Goal: Information Seeking & Learning: Check status

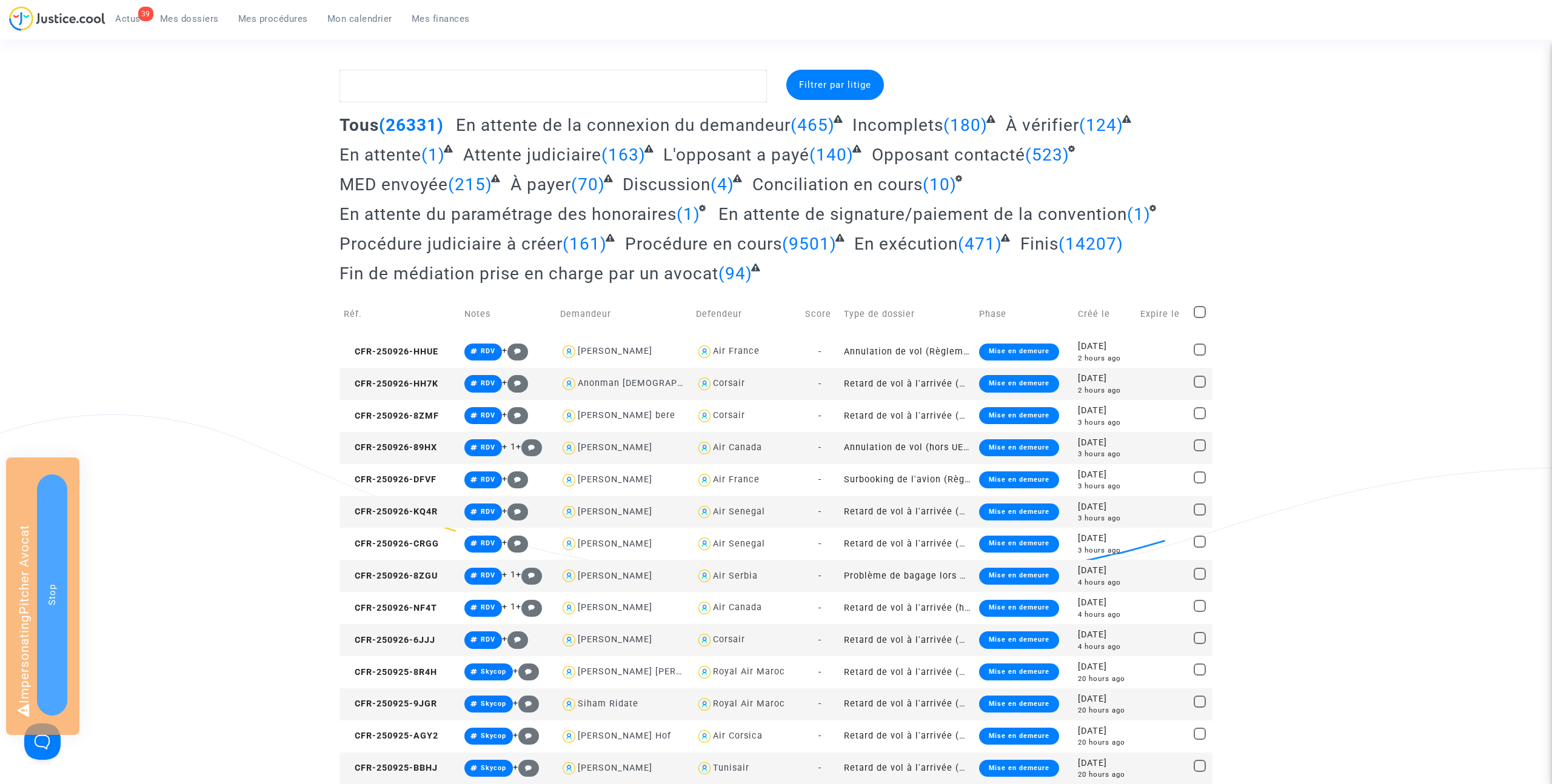
click at [777, 182] on span "Conciliation en cours" at bounding box center [837, 184] width 170 height 20
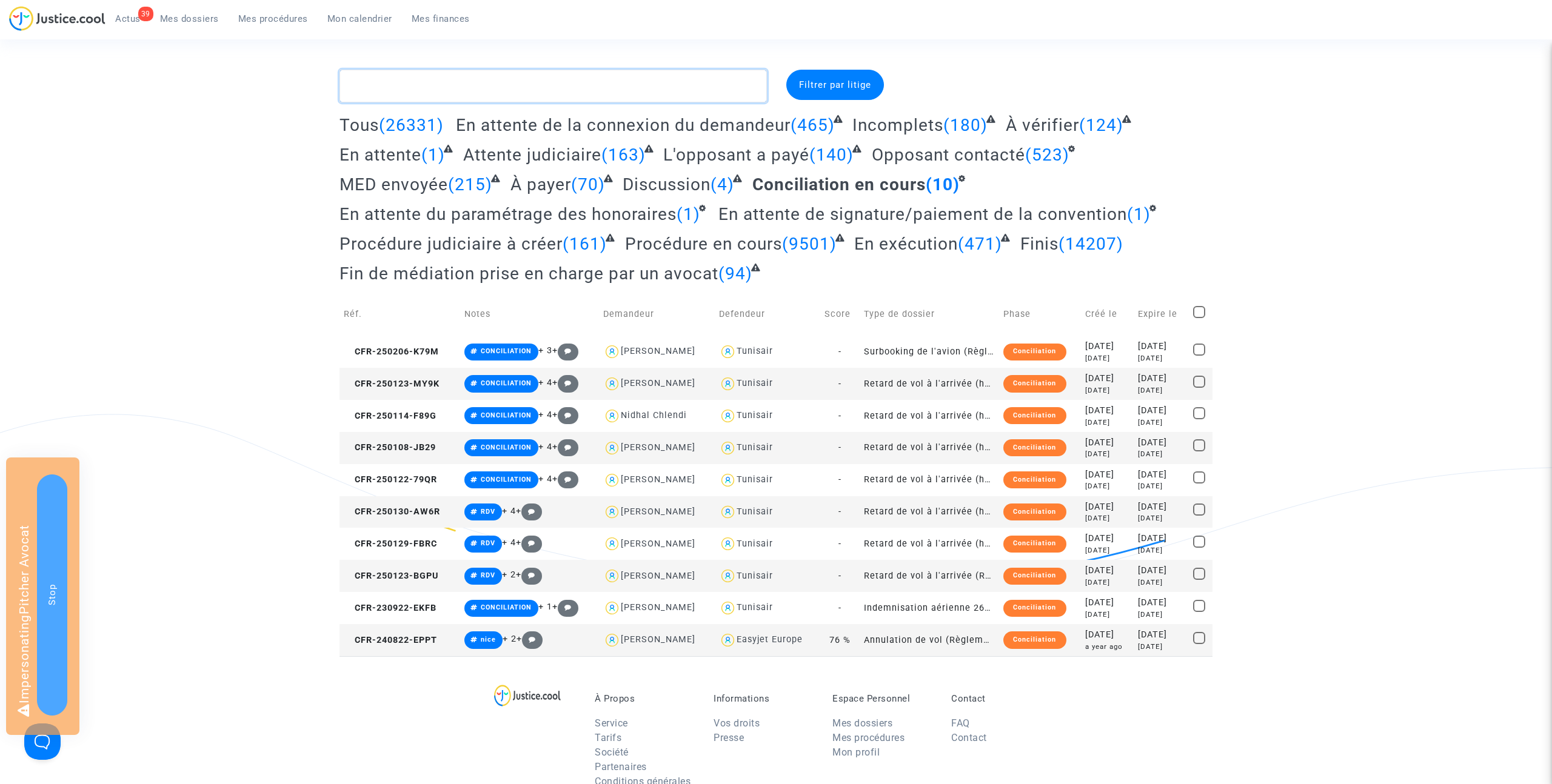
click at [460, 76] on textarea at bounding box center [552, 86] width 427 height 33
type textarea "mediation"
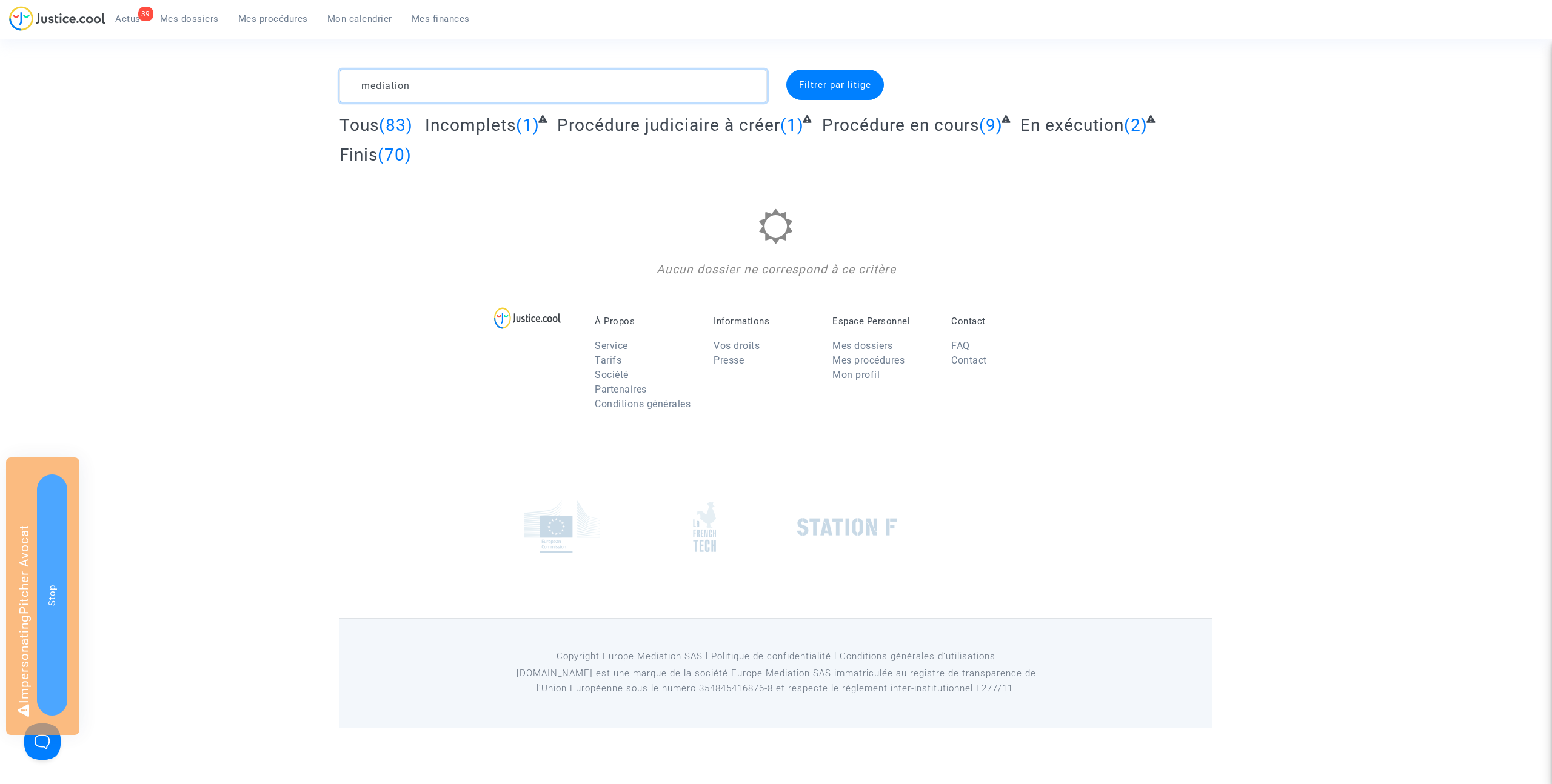
click at [391, 84] on textarea at bounding box center [552, 86] width 427 height 33
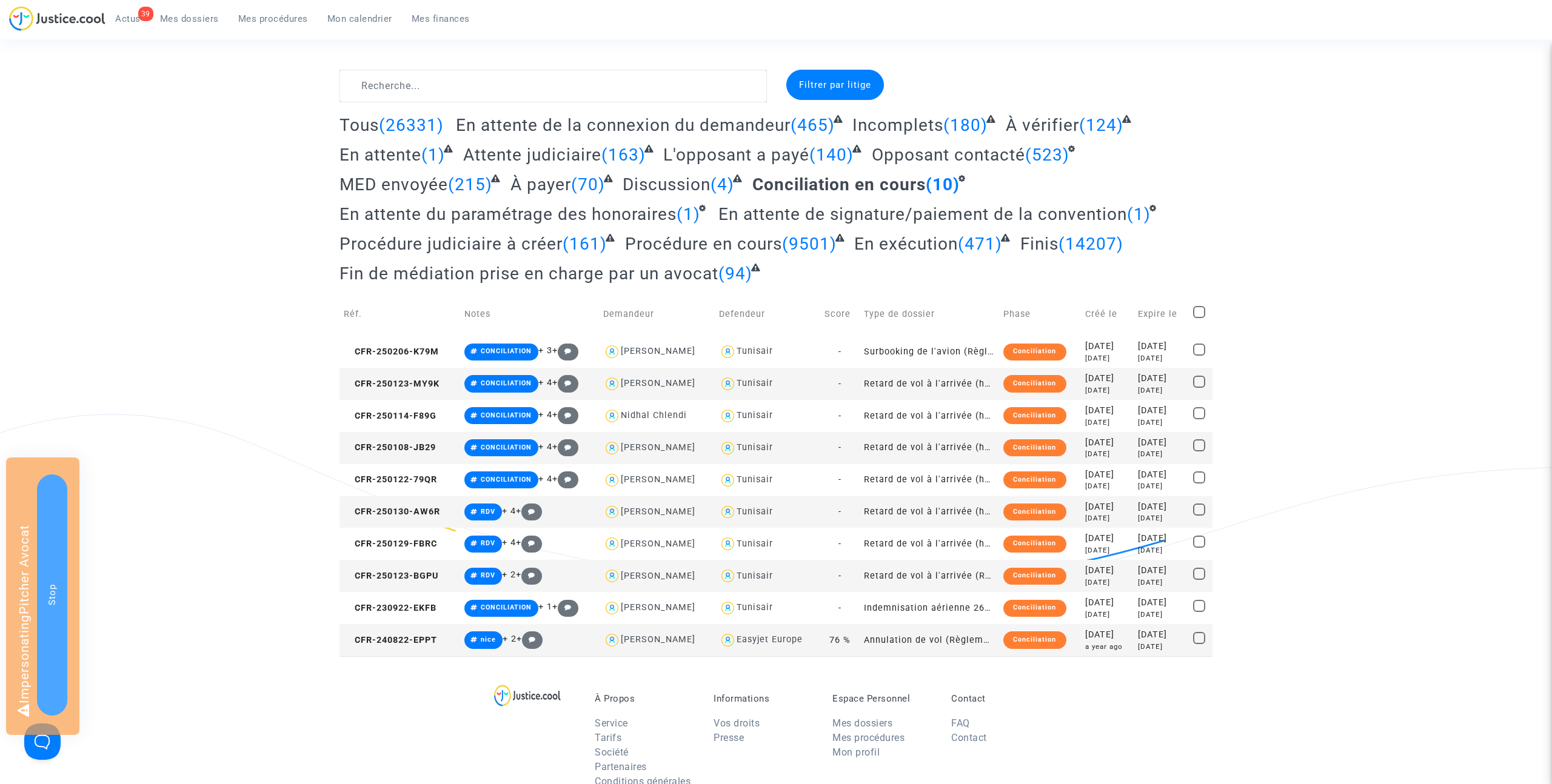
click at [251, 19] on span "Mes procédures" at bounding box center [273, 18] width 70 height 11
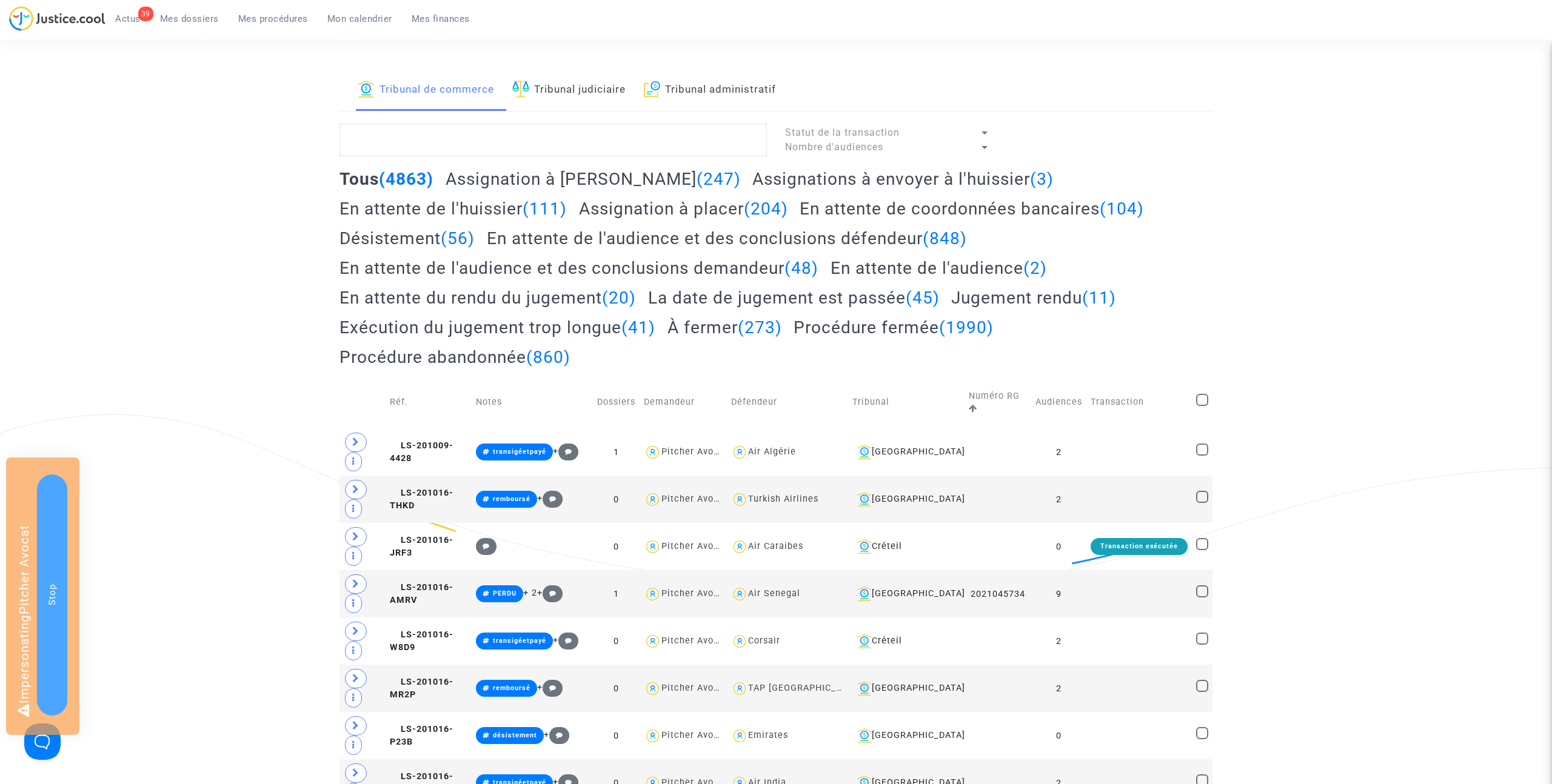
click at [194, 16] on span "Mes dossiers" at bounding box center [189, 18] width 59 height 11
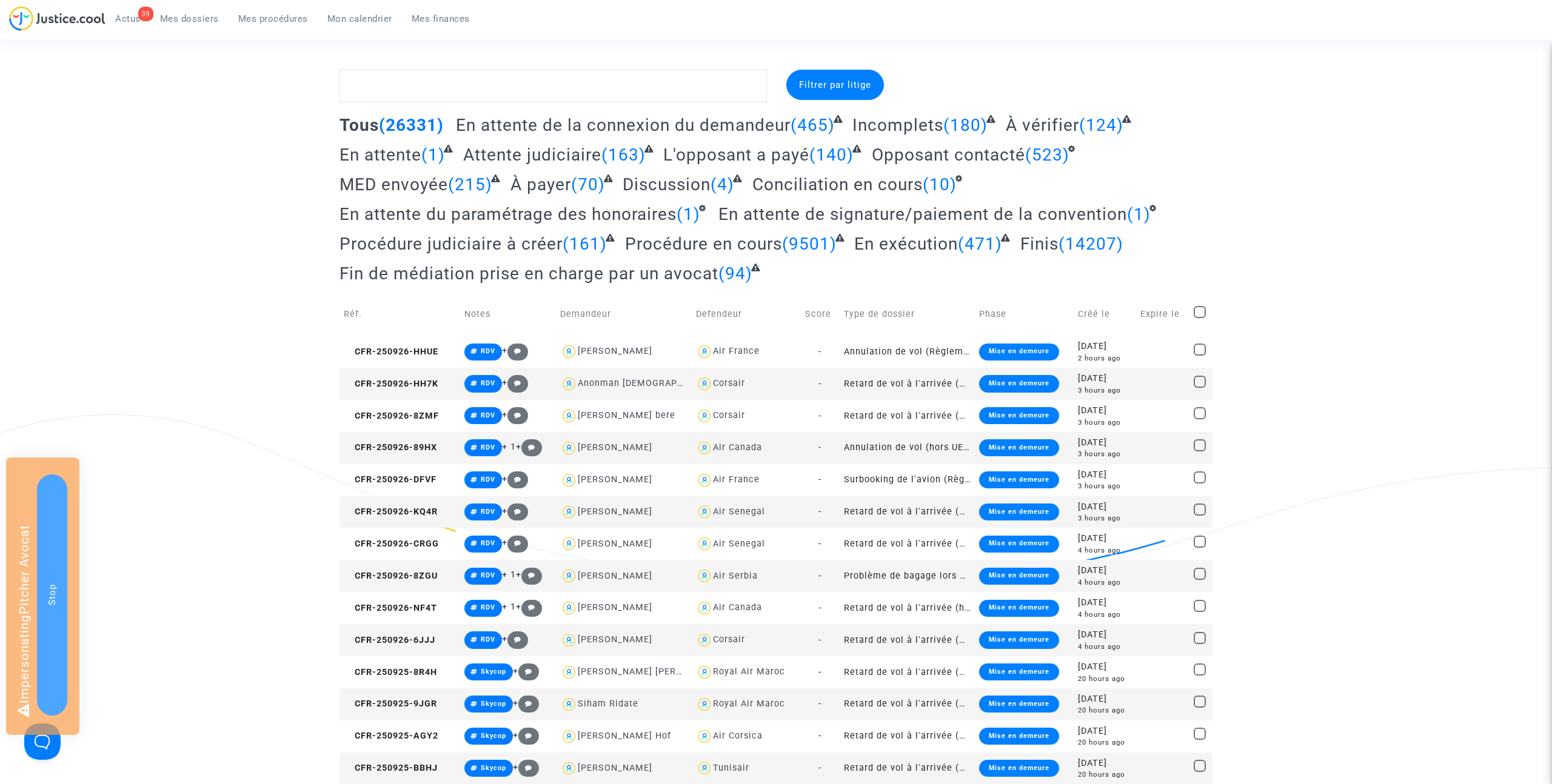
click at [606, 273] on span "Fin de médiation prise en charge par un avocat" at bounding box center [528, 273] width 379 height 20
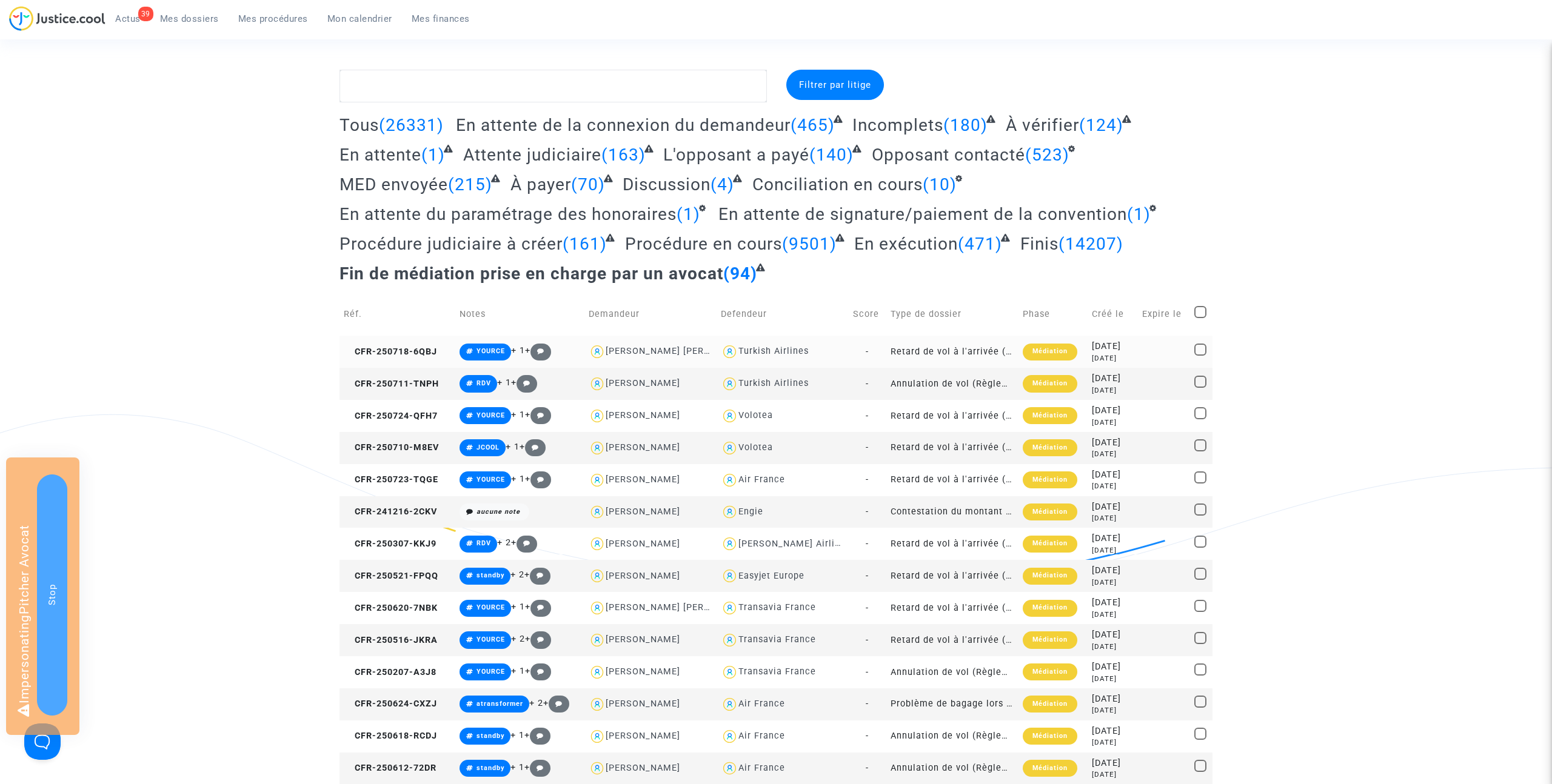
click at [1048, 349] on div "Médiation" at bounding box center [1049, 351] width 55 height 17
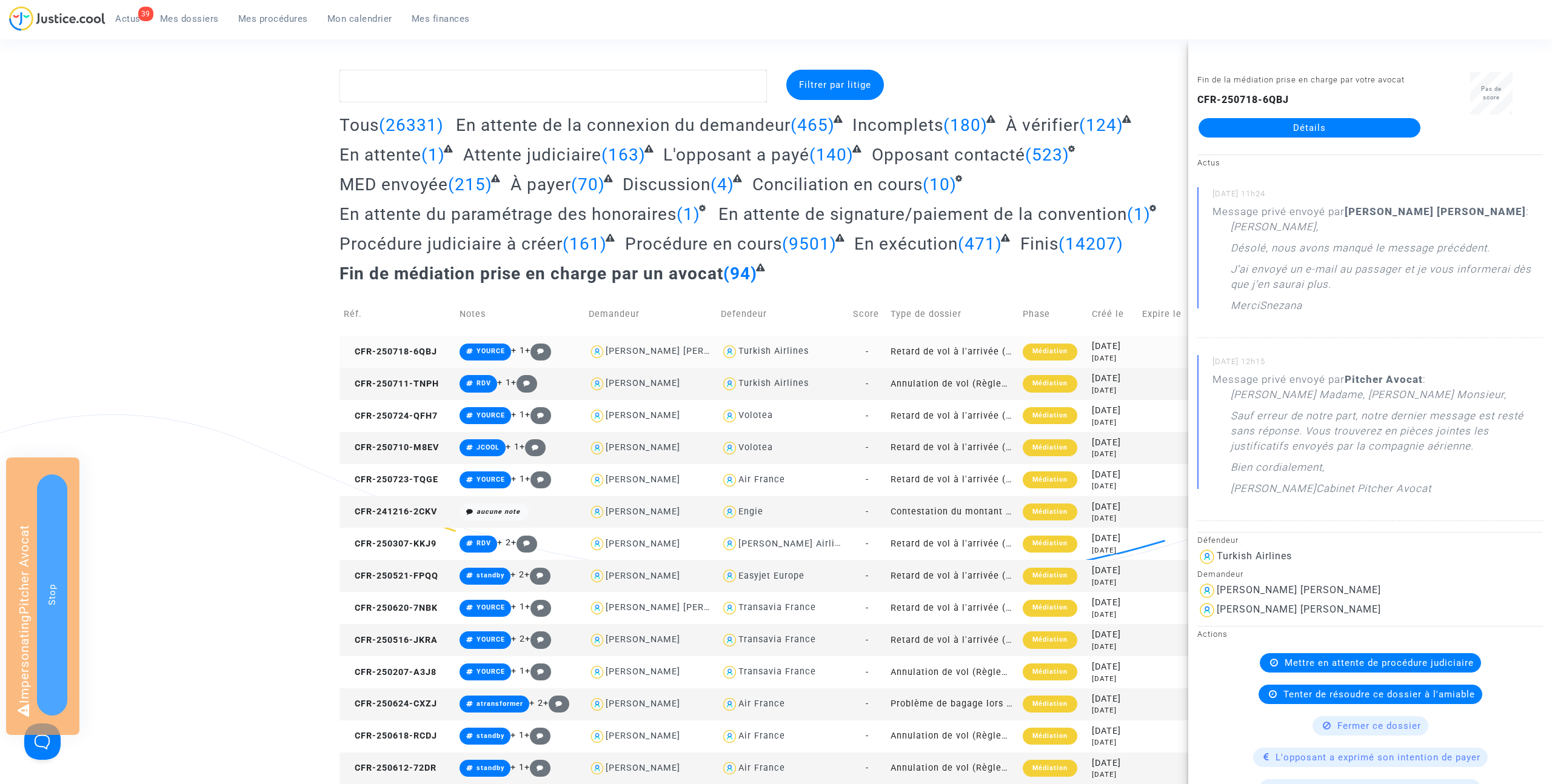
click at [1040, 351] on div "Médiation" at bounding box center [1049, 351] width 55 height 17
click at [409, 85] on textarea at bounding box center [552, 86] width 427 height 33
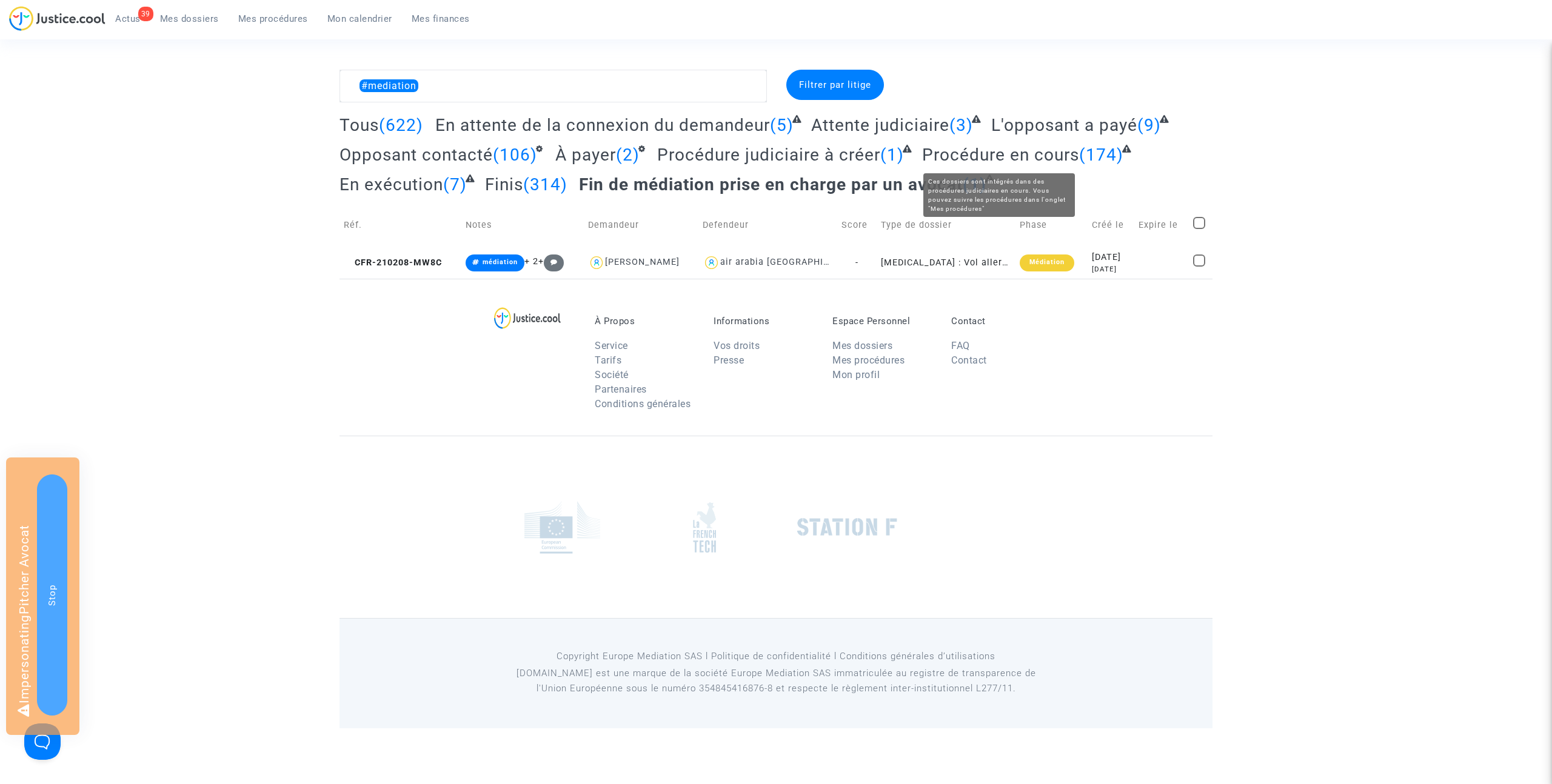
click at [964, 159] on span "Procédure en cours" at bounding box center [1000, 154] width 157 height 20
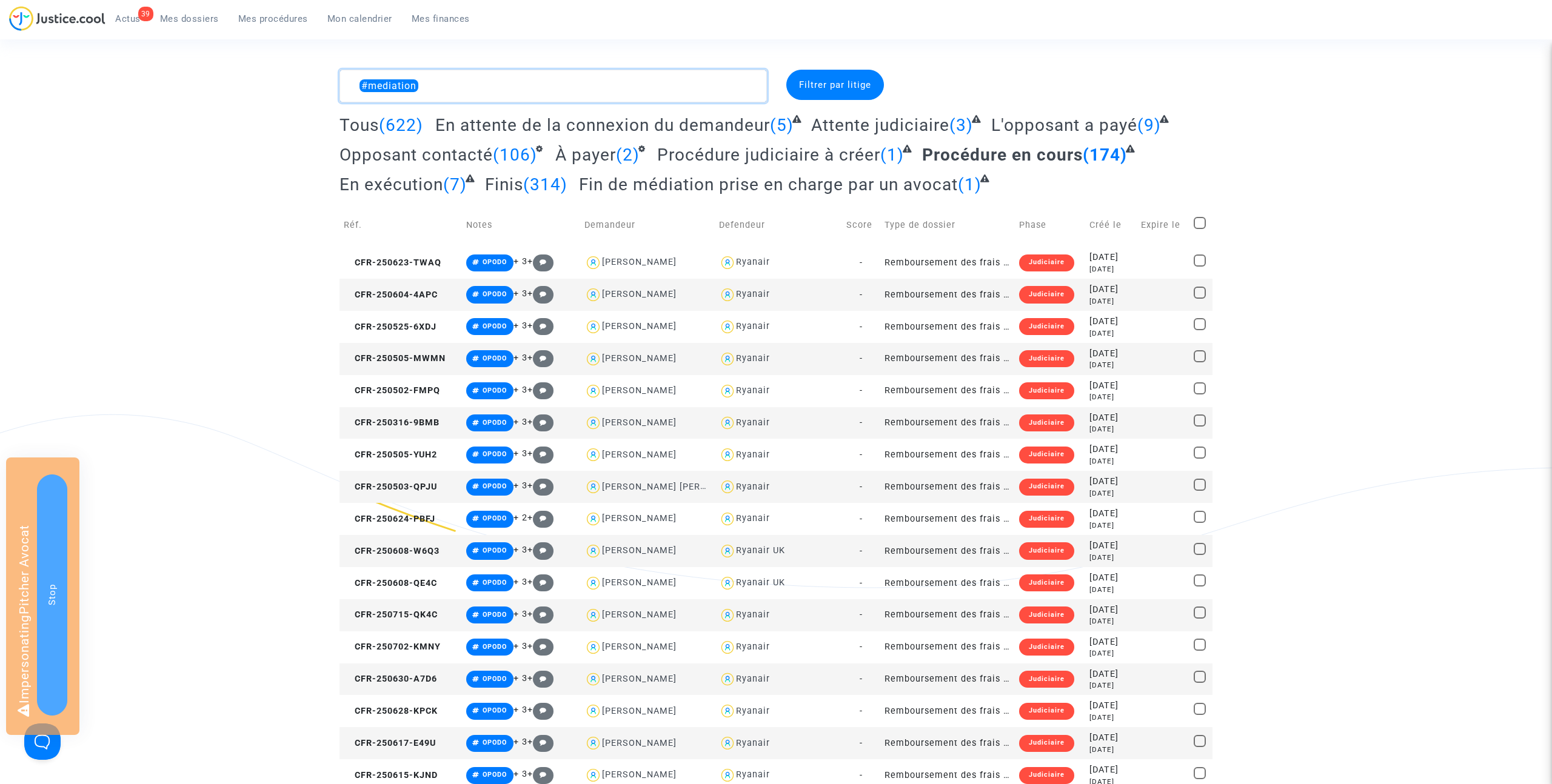
click at [386, 89] on textarea at bounding box center [552, 86] width 427 height 33
type textarea "#meiation"
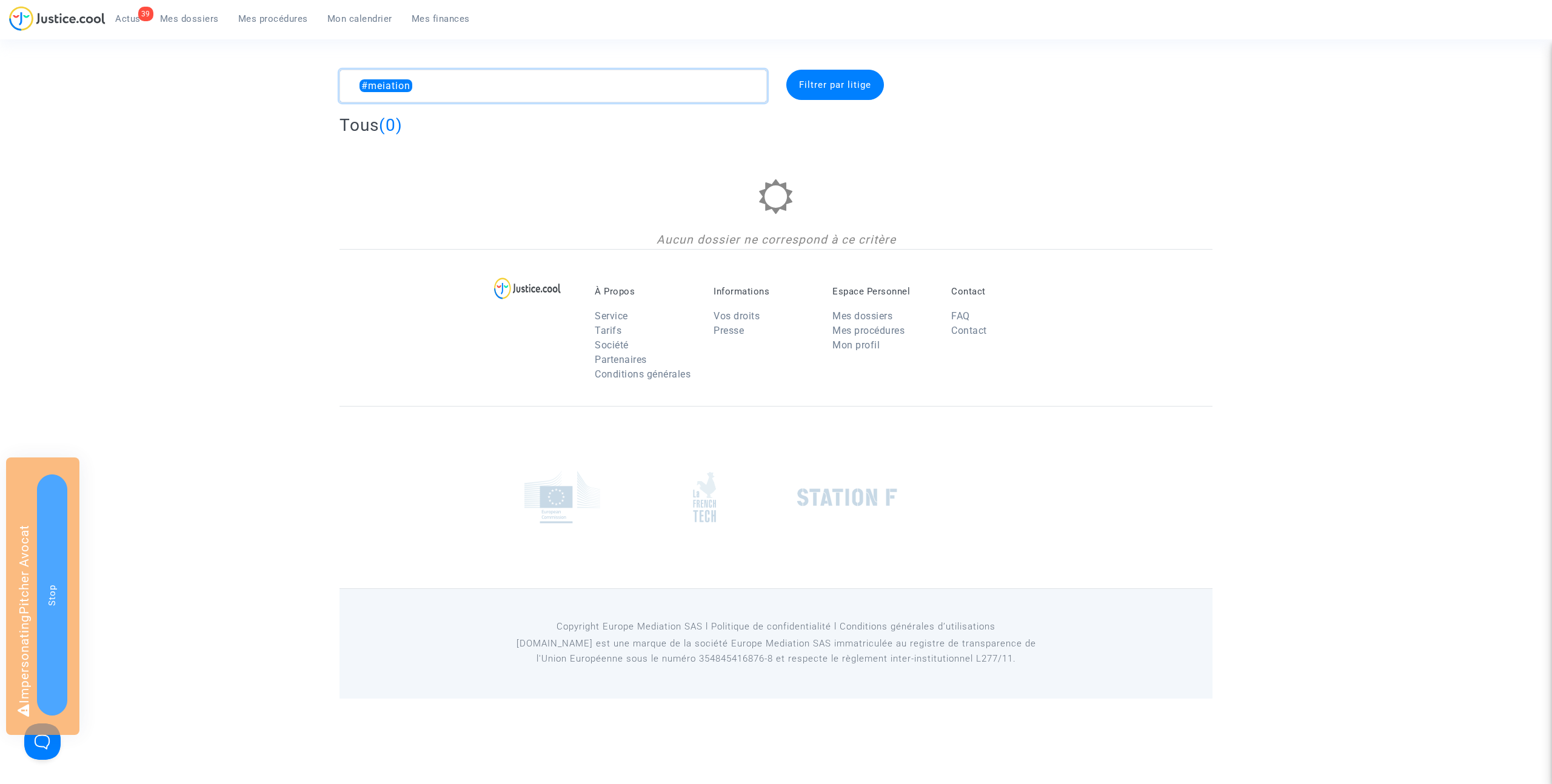
click at [421, 87] on textarea at bounding box center [552, 86] width 427 height 33
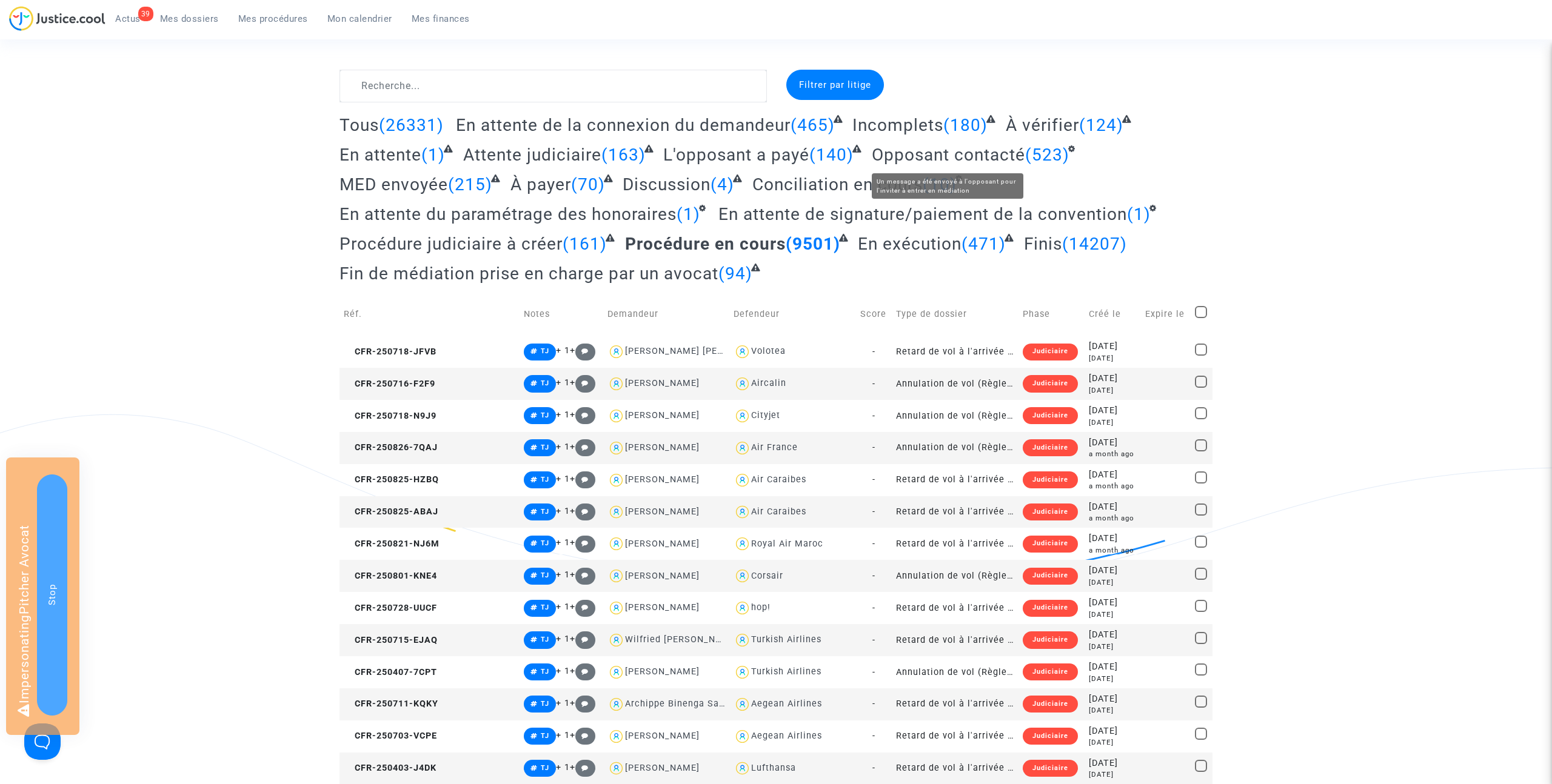
click at [887, 153] on span "Opposant contacté" at bounding box center [948, 154] width 154 height 20
